Goal: Transaction & Acquisition: Purchase product/service

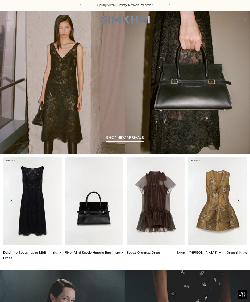
click at [9, 17] on span "Open menu modal" at bounding box center [8, 20] width 6 height 6
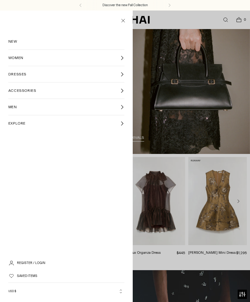
click at [45, 75] on link "DRESSES" at bounding box center [66, 74] width 116 height 16
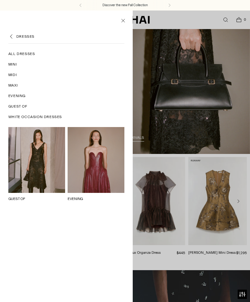
click at [15, 54] on span "All Dresses" at bounding box center [21, 54] width 27 height 6
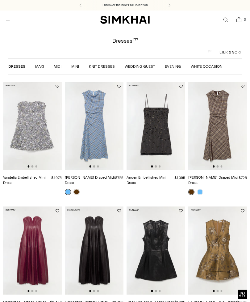
click at [226, 52] on button "Filter & Sort" at bounding box center [125, 52] width 234 height 12
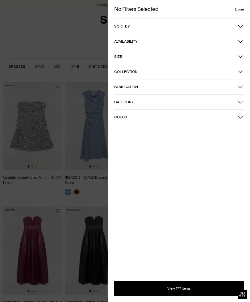
click at [195, 119] on span "Color" at bounding box center [176, 117] width 124 height 4
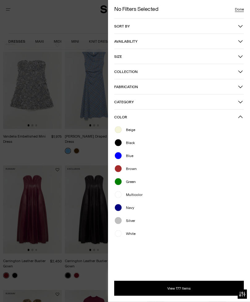
scroll to position [41, 0]
click at [133, 172] on div "Brown" at bounding box center [179, 169] width 130 height 8
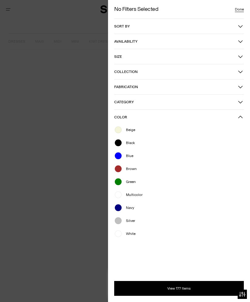
click at [195, 295] on button "View 177 Items" at bounding box center [179, 288] width 130 height 15
